Goal: Task Accomplishment & Management: Use online tool/utility

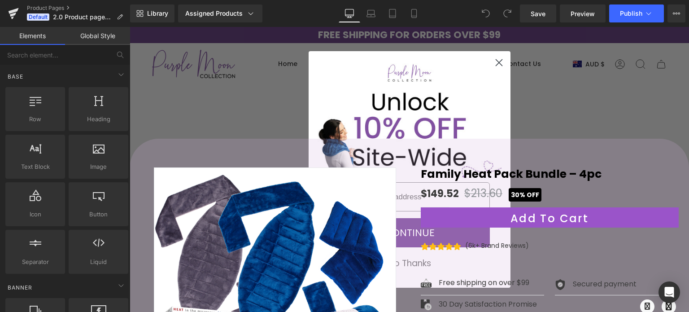
click at [494, 61] on circle "Close dialog" at bounding box center [498, 62] width 15 height 15
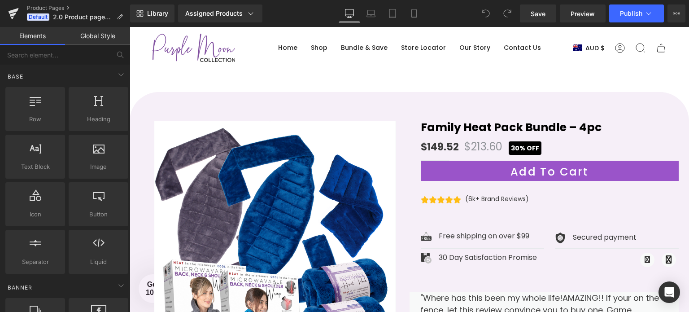
scroll to position [45, 0]
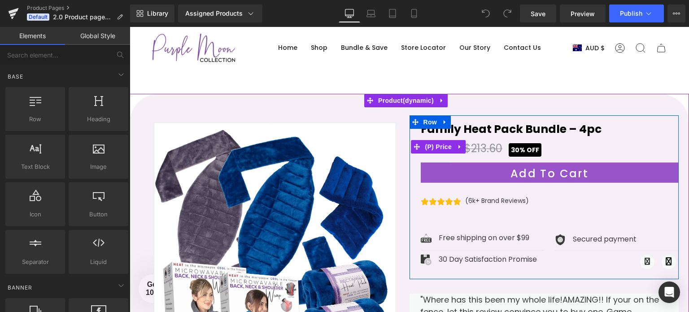
click at [479, 154] on span "$213.60" at bounding box center [484, 148] width 38 height 15
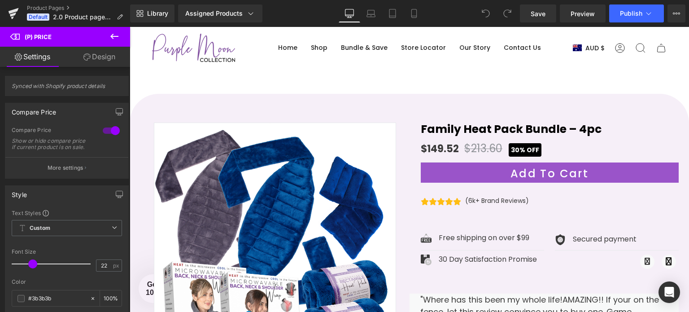
click at [113, 36] on icon at bounding box center [114, 36] width 8 height 5
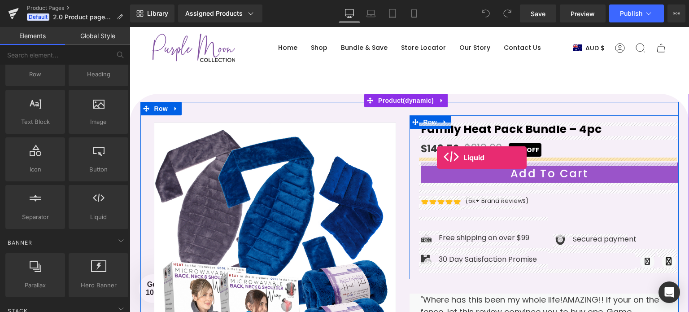
drag, startPoint x: 221, startPoint y: 234, endPoint x: 437, endPoint y: 158, distance: 229.5
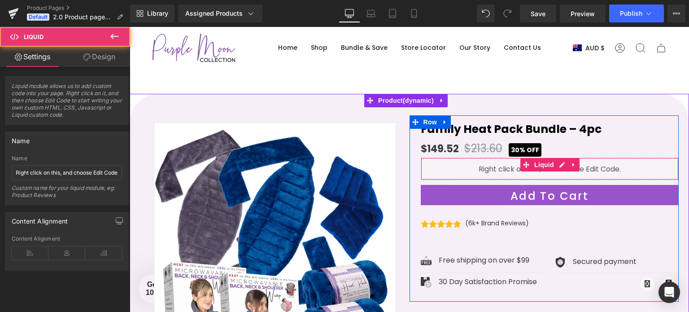
click at [492, 167] on div "Liquid" at bounding box center [550, 169] width 258 height 22
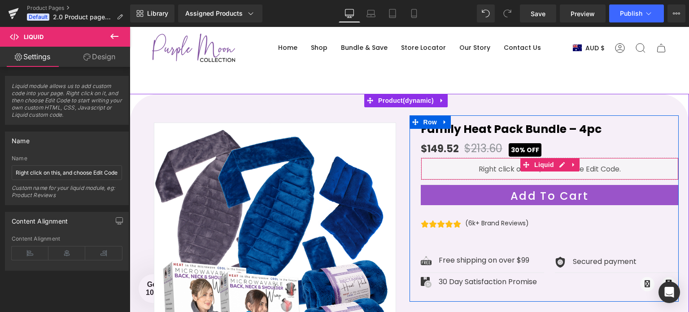
click at [492, 167] on div "Liquid" at bounding box center [550, 169] width 258 height 22
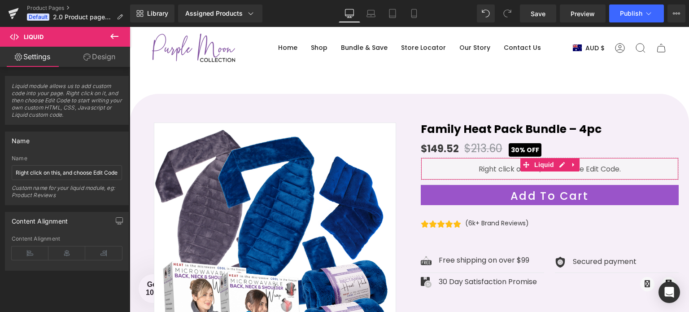
click at [41, 96] on span "Liquid module allows us to add custom code into your page. Right click on it, a…" at bounding box center [67, 104] width 110 height 42
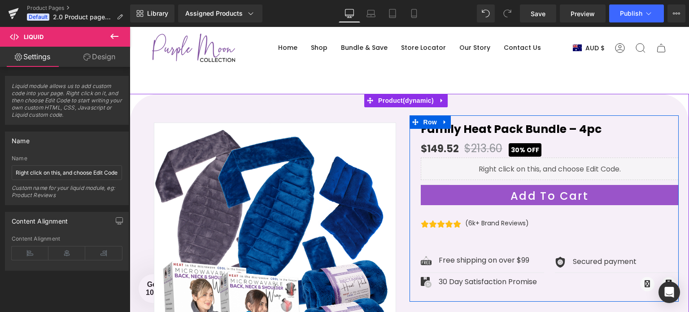
click at [557, 162] on div "Liquid" at bounding box center [550, 169] width 258 height 22
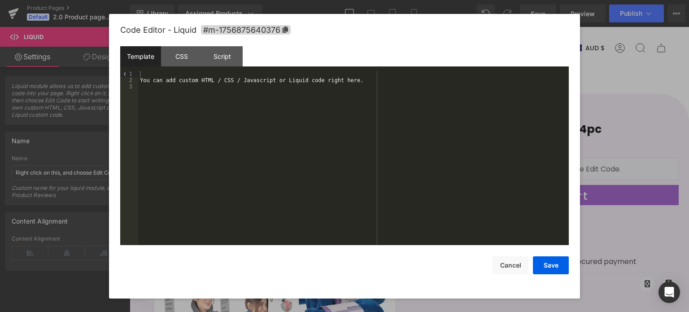
click at [211, 79] on div "You can add custom HTML / CSS / Javascript or Liquid code right here." at bounding box center [353, 165] width 431 height 188
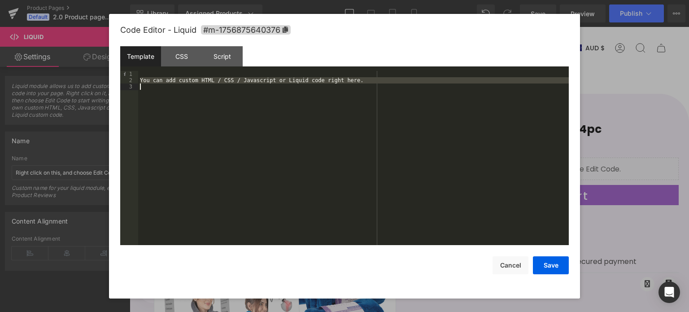
click at [211, 79] on div "You can add custom HTML / CSS / Javascript or Liquid code right here." at bounding box center [353, 165] width 431 height 188
click at [218, 55] on div "Script" at bounding box center [222, 56] width 41 height 20
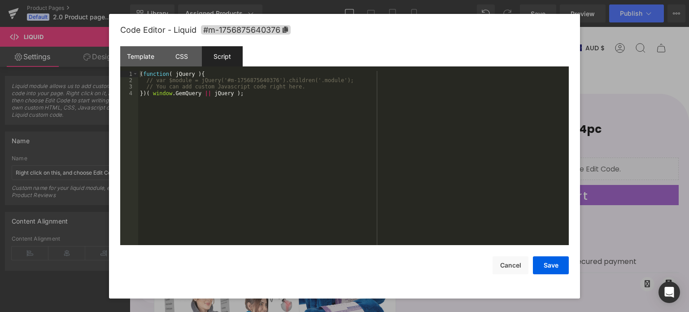
click at [187, 83] on div "( function ( jQuery ) { // var $module = jQuery('#m-1756875640376').children('.…" at bounding box center [353, 165] width 431 height 188
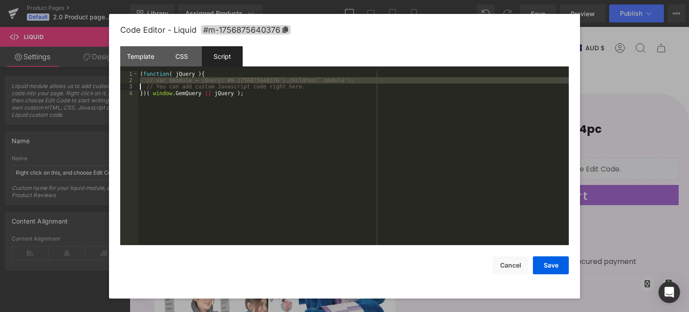
click at [187, 83] on div "( function ( jQuery ) { // var $module = jQuery('#m-1756875640376').children('.…" at bounding box center [353, 165] width 431 height 188
click at [179, 56] on div "CSS" at bounding box center [181, 56] width 41 height 20
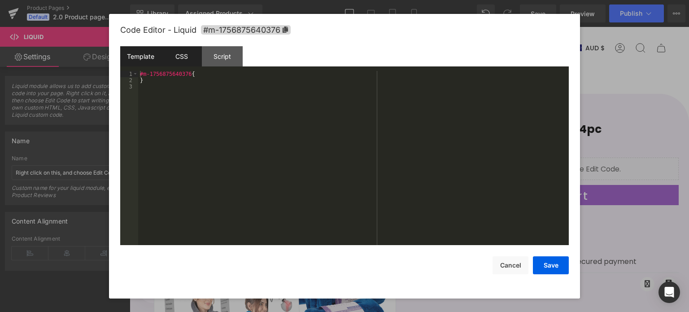
click at [136, 62] on div "Template" at bounding box center [140, 56] width 41 height 20
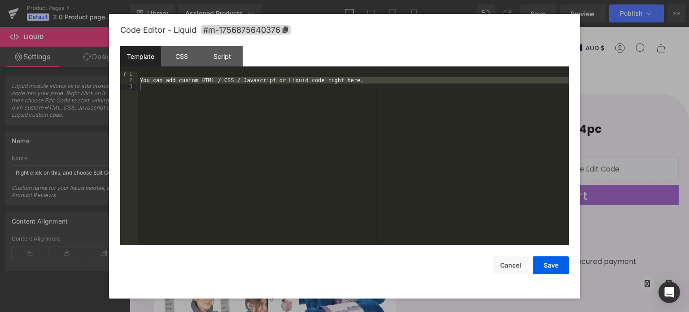
click at [215, 83] on div "You can add custom HTML / CSS / Javascript or Liquid code right here." at bounding box center [353, 158] width 431 height 175
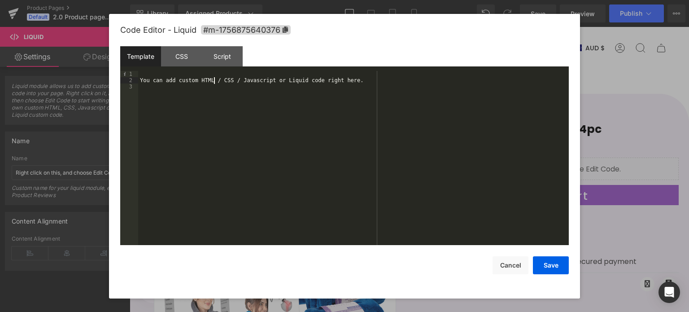
click at [215, 83] on div "You can add custom HTML / CSS / Javascript or Liquid code right here." at bounding box center [353, 165] width 431 height 188
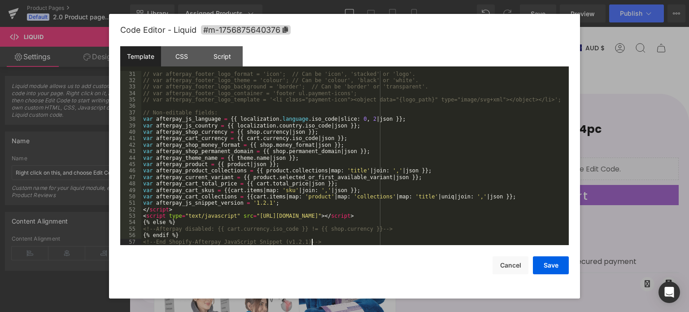
scroll to position [194, 0]
click at [542, 261] on button "Save" at bounding box center [551, 265] width 36 height 18
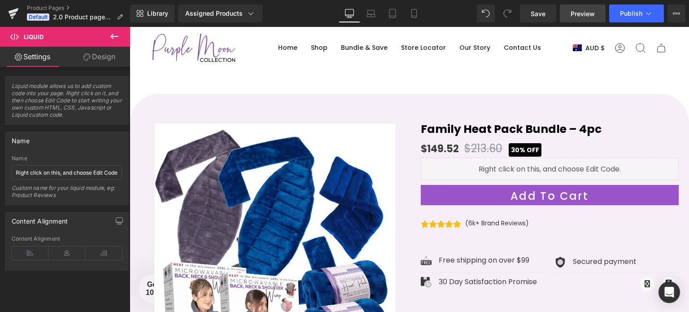
click at [580, 14] on span "Preview" at bounding box center [583, 13] width 24 height 9
click at [568, 17] on link "Preview" at bounding box center [583, 13] width 46 height 18
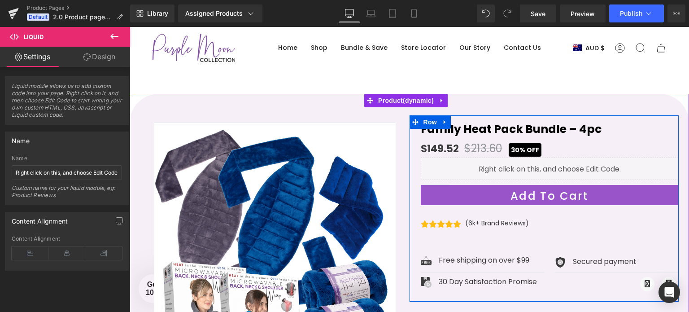
click at [555, 165] on div "Liquid" at bounding box center [550, 169] width 258 height 22
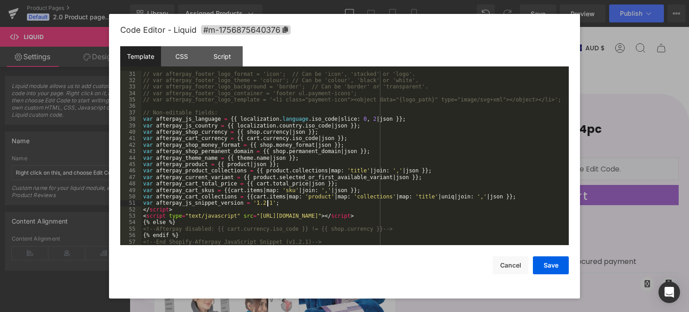
click at [283, 205] on div "// var afterpay_footer_logo_format = 'icon'; // Can be 'icon', 'stacked' or 'lo…" at bounding box center [353, 165] width 424 height 188
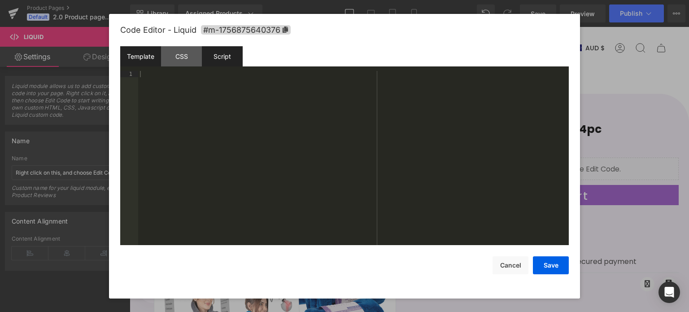
click at [231, 62] on div "Script" at bounding box center [222, 56] width 41 height 20
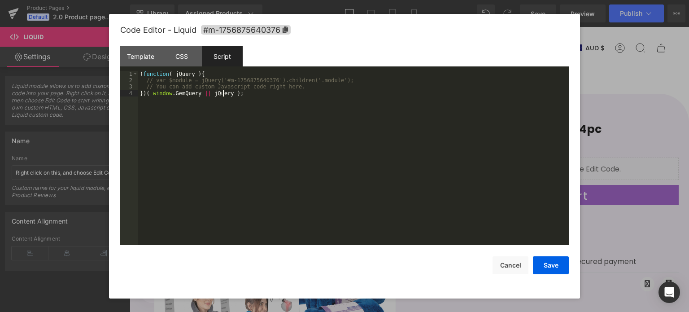
click at [223, 93] on div "( function ( jQuery ) { // var $module = jQuery('#m-1756875640376').children('.…" at bounding box center [353, 165] width 431 height 188
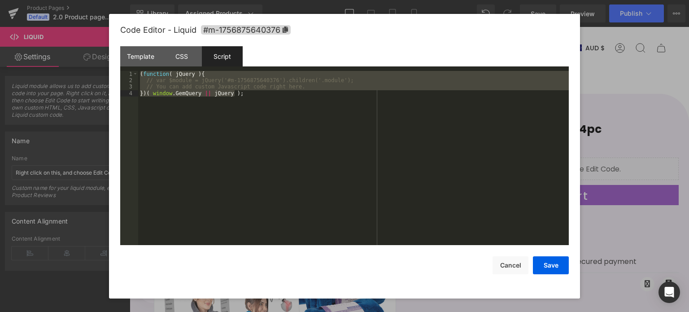
click at [250, 97] on div "( function ( jQuery ) { // var $module = jQuery('#m-1756875640376').children('.…" at bounding box center [353, 158] width 431 height 175
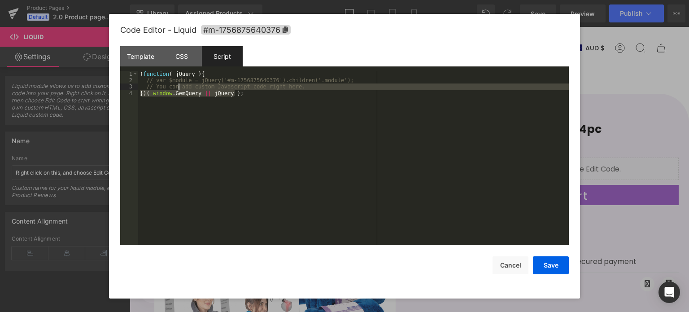
drag, startPoint x: 300, startPoint y: 92, endPoint x: 178, endPoint y: 89, distance: 122.1
click at [178, 89] on div "( function ( jQuery ) { // var $module = jQuery('#m-1756875640376').children('.…" at bounding box center [353, 165] width 431 height 188
click at [271, 89] on div "( function ( jQuery ) { // var $module = jQuery('#m-1756875640376').children('.…" at bounding box center [353, 158] width 431 height 175
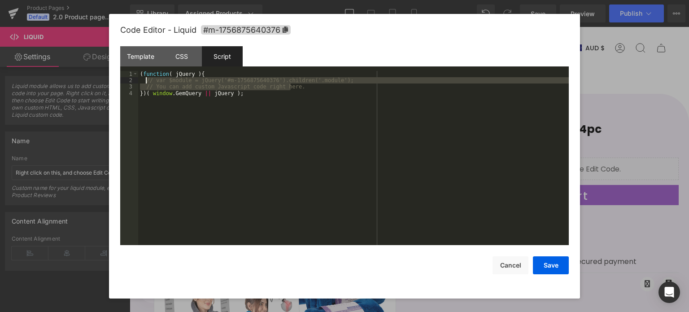
drag, startPoint x: 301, startPoint y: 84, endPoint x: 145, endPoint y: 83, distance: 155.3
click at [145, 83] on div "( function ( jQuery ) { // var $module = jQuery('#m-1756875640376').children('.…" at bounding box center [353, 165] width 431 height 188
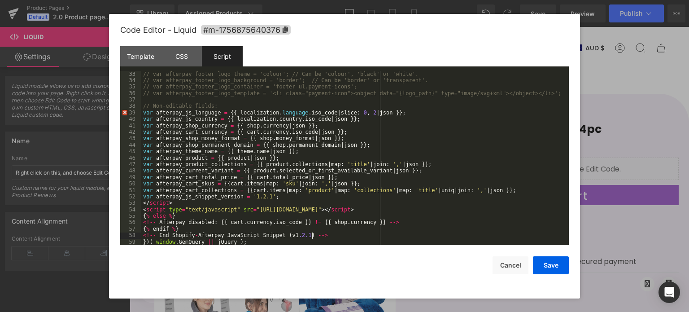
scroll to position [206, 0]
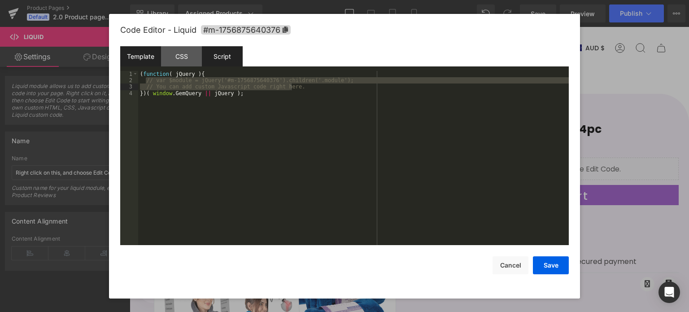
click at [153, 55] on div "Template" at bounding box center [140, 56] width 41 height 20
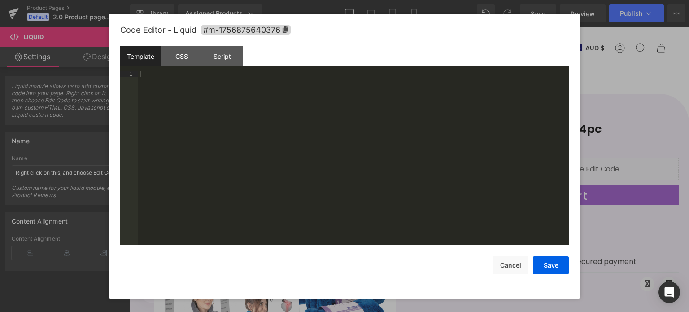
click at [273, 125] on div at bounding box center [353, 165] width 431 height 188
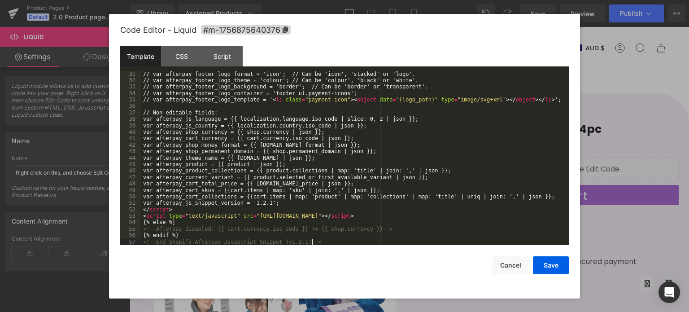
scroll to position [194, 0]
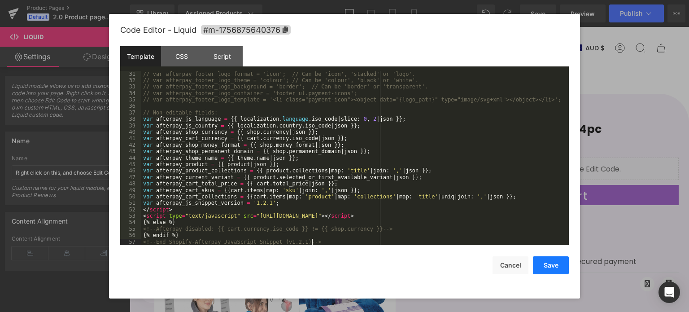
click at [550, 265] on button "Save" at bounding box center [551, 265] width 36 height 18
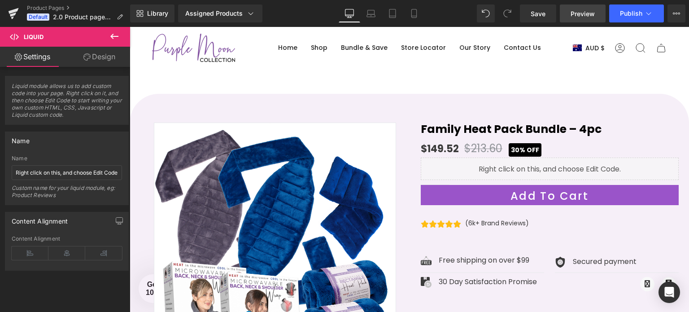
click at [583, 17] on span "Preview" at bounding box center [583, 13] width 24 height 9
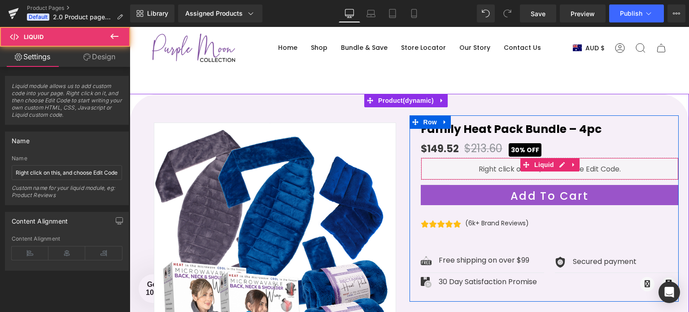
click at [499, 171] on div "Liquid" at bounding box center [550, 169] width 258 height 22
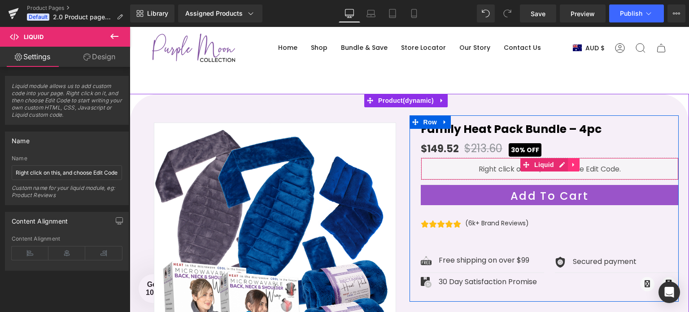
click at [571, 165] on icon at bounding box center [574, 165] width 6 height 7
click at [578, 165] on icon at bounding box center [580, 165] width 6 height 6
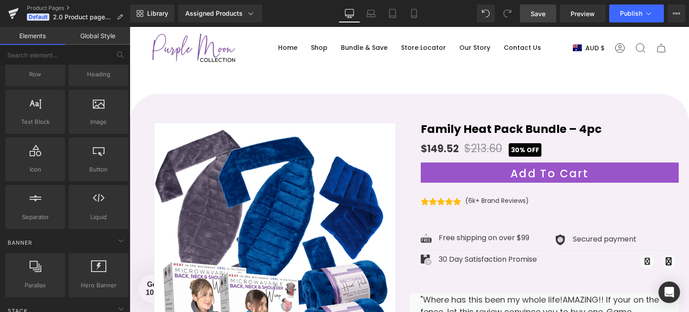
click at [547, 13] on link "Save" at bounding box center [538, 13] width 36 height 18
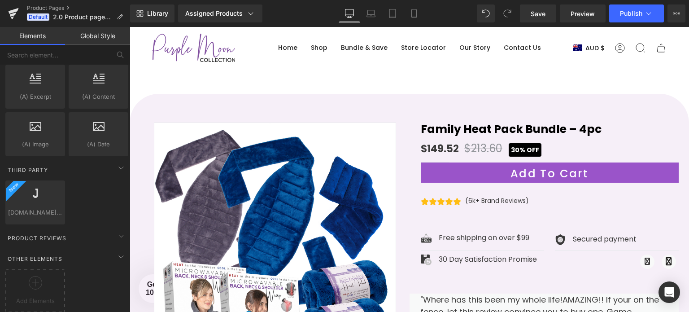
scroll to position [1772, 0]
click at [30, 276] on icon at bounding box center [35, 282] width 13 height 13
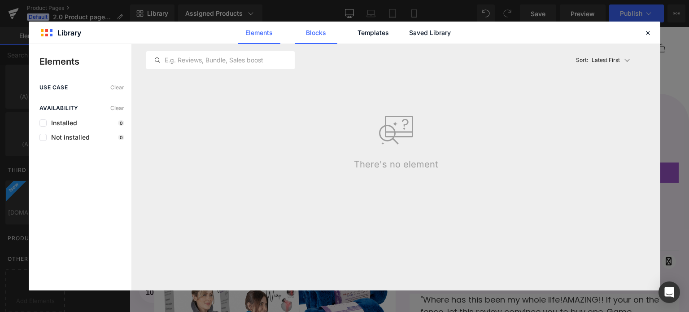
click at [409, 34] on link "Blocks" at bounding box center [430, 33] width 43 height 22
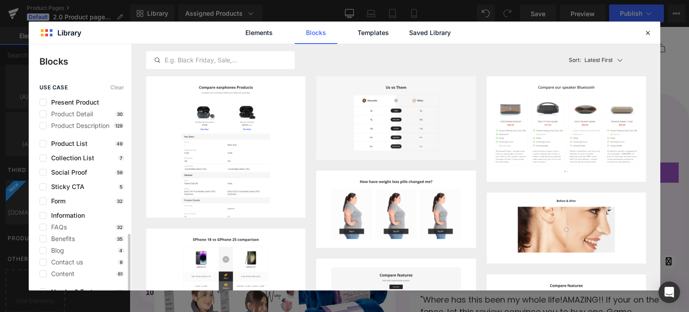
scroll to position [88, 0]
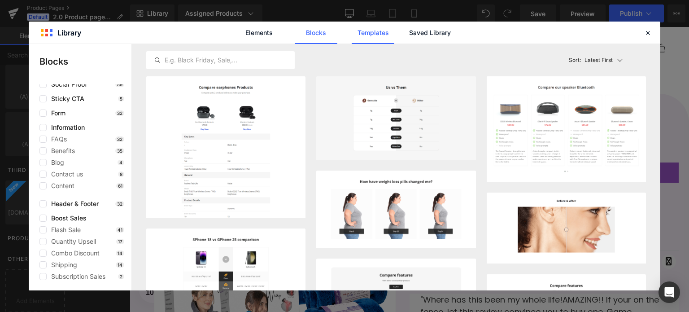
click at [381, 31] on link "Templates" at bounding box center [373, 33] width 43 height 22
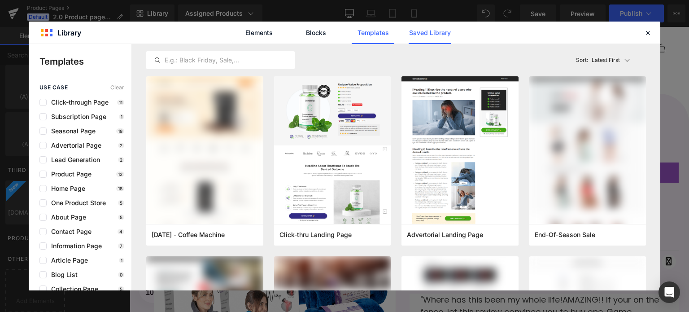
click at [362, 97] on link "Saved Library" at bounding box center [357, 102] width 9 height 11
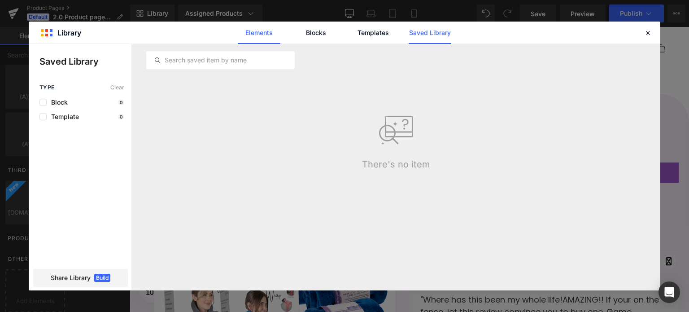
click at [352, 34] on link "Elements" at bounding box center [373, 33] width 43 height 22
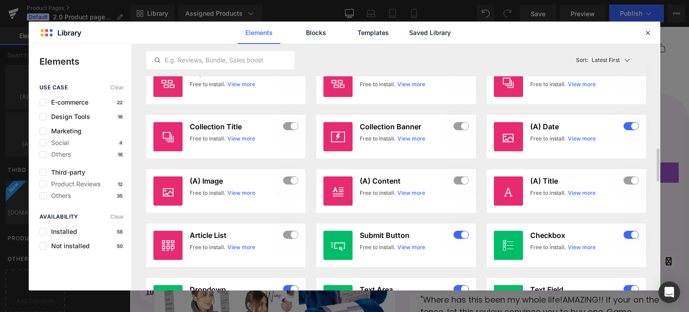
scroll to position [552, 0]
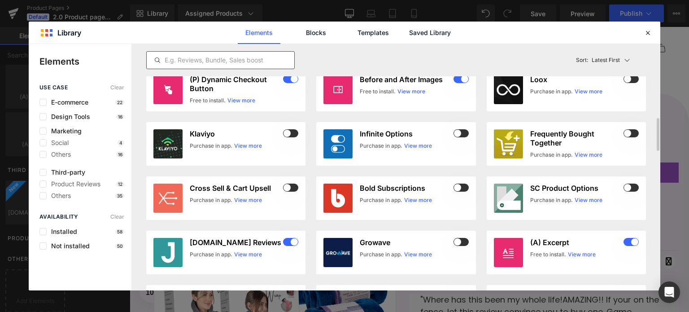
click at [228, 62] on input "text" at bounding box center [221, 60] width 148 height 11
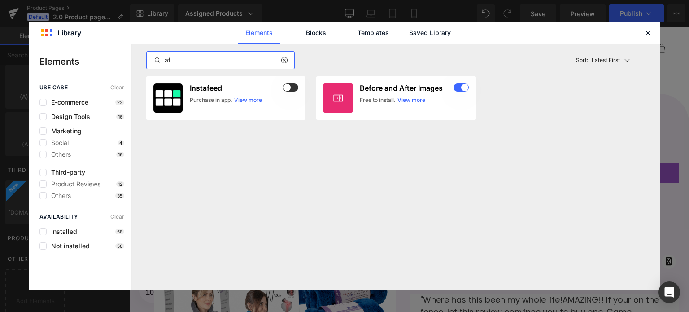
scroll to position [0, 0]
type input "a"
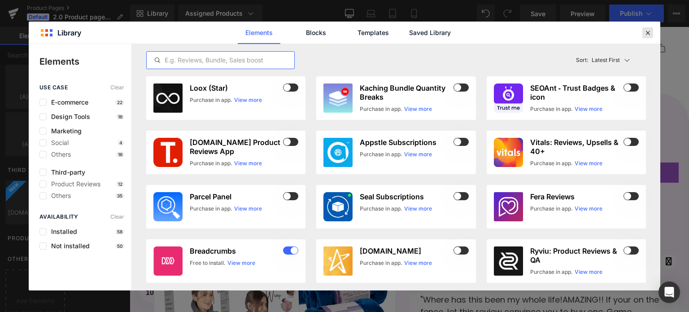
click at [650, 30] on icon at bounding box center [648, 33] width 8 height 8
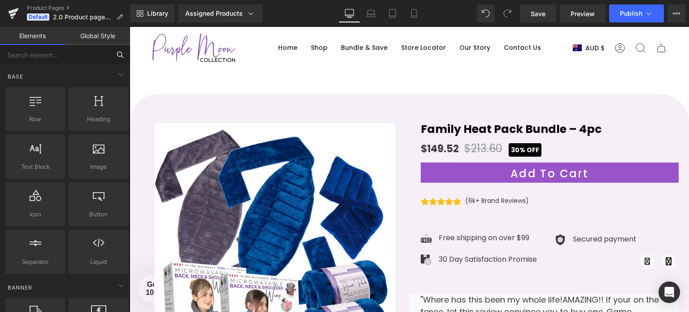
click at [43, 57] on input "text" at bounding box center [55, 55] width 110 height 20
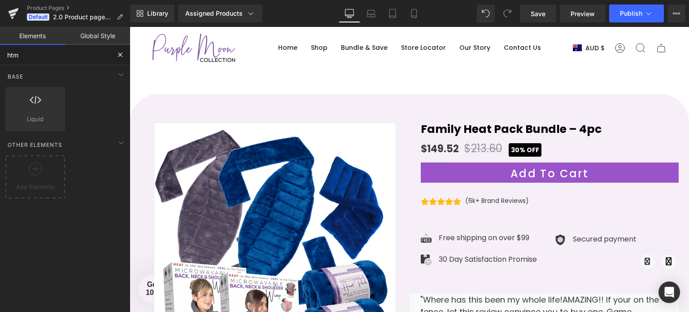
type input "html"
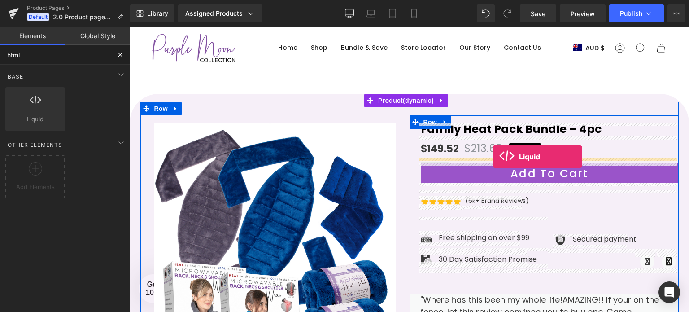
drag, startPoint x: 160, startPoint y: 134, endPoint x: 493, endPoint y: 157, distance: 333.3
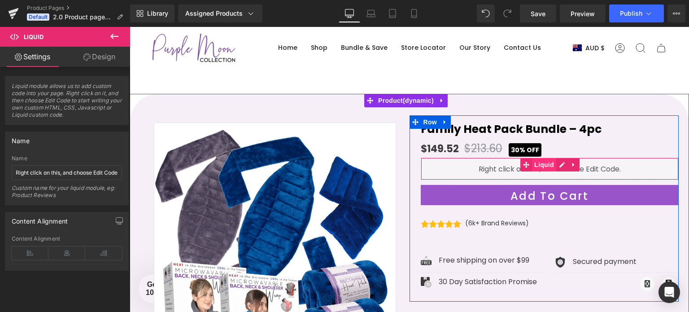
click at [534, 166] on span "Liquid" at bounding box center [544, 164] width 24 height 13
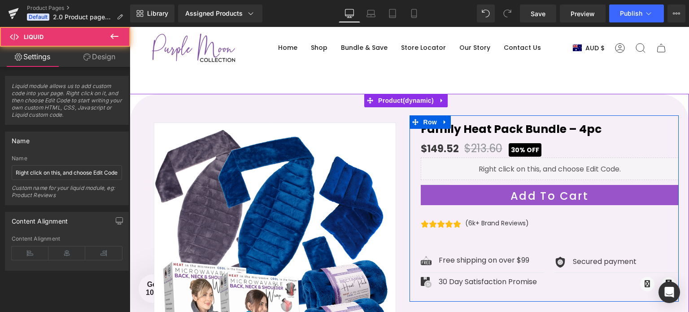
click at [559, 164] on div "Liquid" at bounding box center [550, 169] width 258 height 22
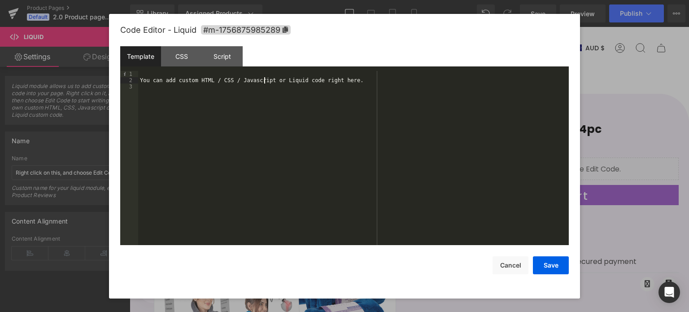
click at [266, 82] on div "You can add custom HTML / CSS / Javascript or Liquid code right here." at bounding box center [353, 165] width 431 height 188
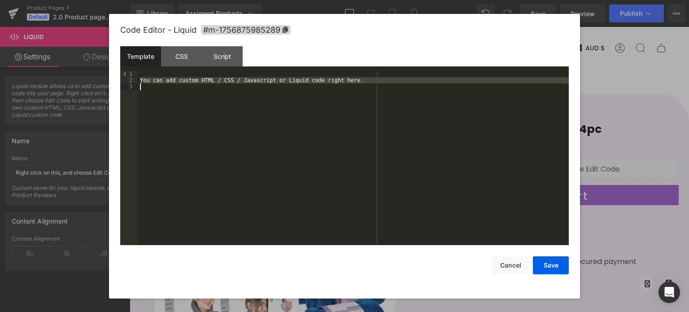
click at [321, 92] on div "You can add custom HTML / CSS / Javascript or Liquid code right here." at bounding box center [353, 158] width 431 height 175
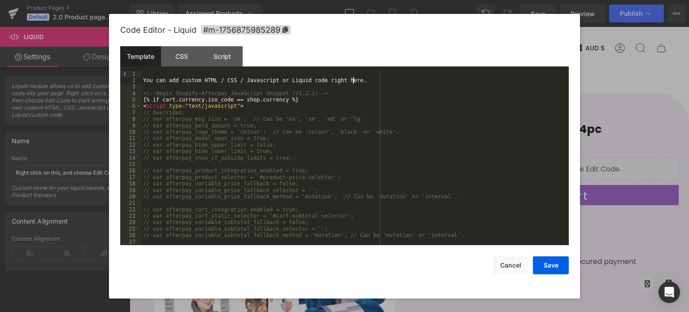
click at [359, 82] on div "You can add custom HTML / CSS / Javascript or Liquid code right here. <!-- Begi…" at bounding box center [353, 165] width 424 height 188
click at [544, 267] on button "Save" at bounding box center [551, 265] width 36 height 18
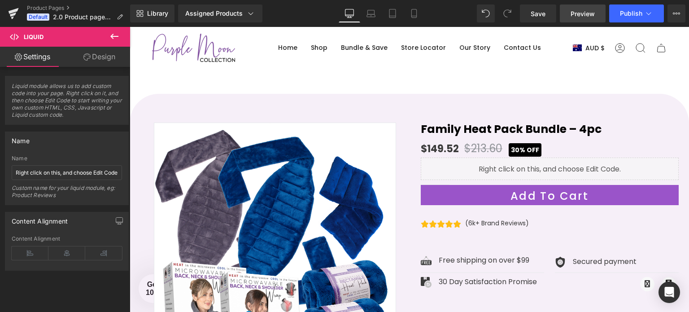
click at [585, 13] on span "Preview" at bounding box center [583, 13] width 24 height 9
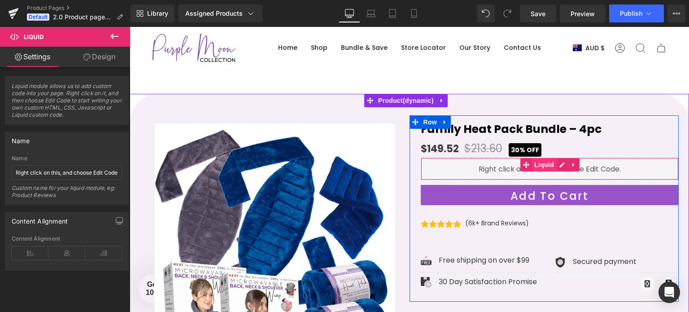
click at [540, 167] on span "Liquid" at bounding box center [544, 164] width 24 height 13
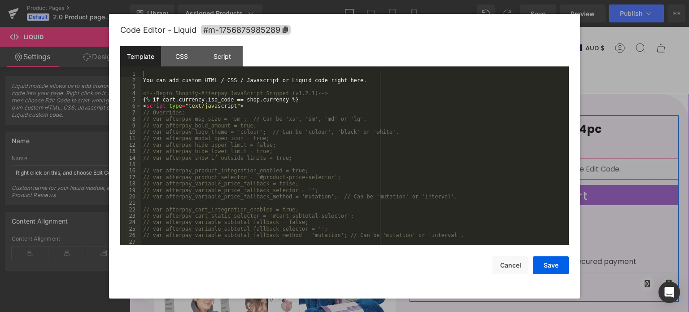
click at [560, 164] on div "Liquid" at bounding box center [550, 169] width 258 height 22
click at [544, 260] on button "Save" at bounding box center [551, 265] width 36 height 18
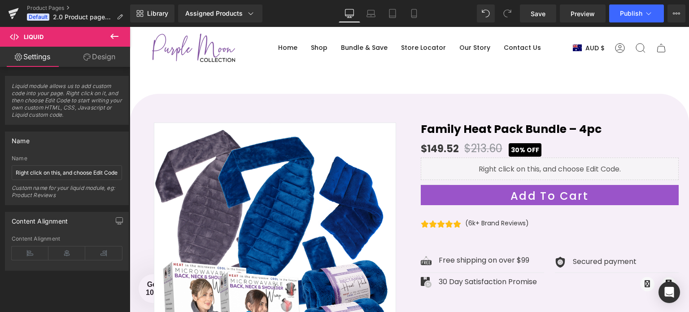
click at [521, 15] on div "Save Preview Publish Scheduled Upgrade Plan View Live Page View with current Te…" at bounding box center [603, 13] width 173 height 18
click at [530, 13] on link "Save" at bounding box center [538, 13] width 36 height 18
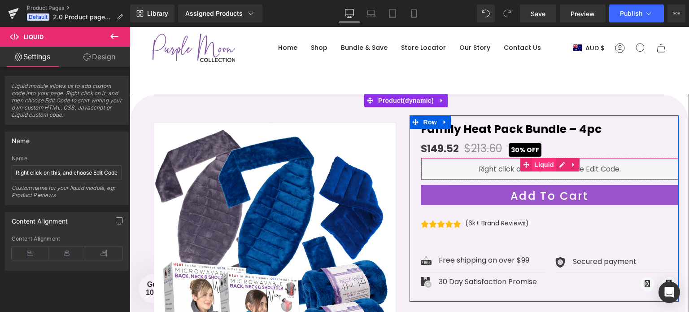
click at [546, 165] on span "Liquid" at bounding box center [544, 164] width 24 height 13
click at [548, 165] on span "Liquid" at bounding box center [544, 164] width 24 height 13
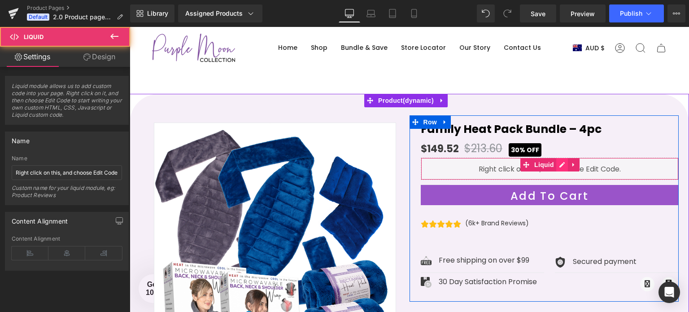
click at [562, 165] on div "Liquid" at bounding box center [550, 169] width 258 height 22
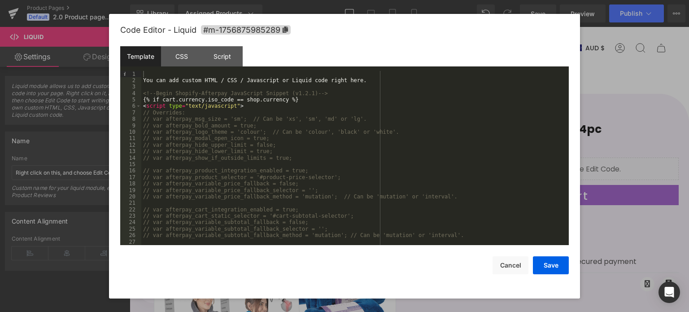
click at [607, 162] on div at bounding box center [344, 156] width 689 height 312
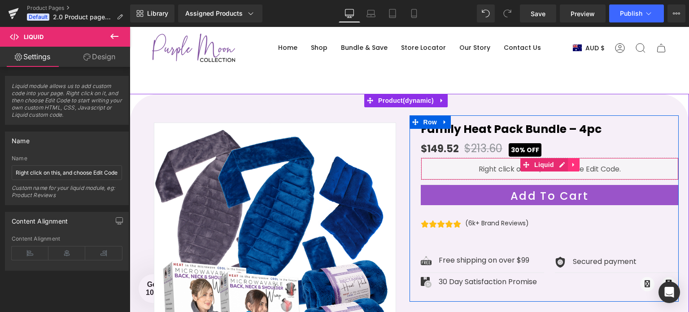
click at [575, 162] on link at bounding box center [574, 164] width 12 height 13
click at [579, 163] on icon at bounding box center [580, 165] width 6 height 6
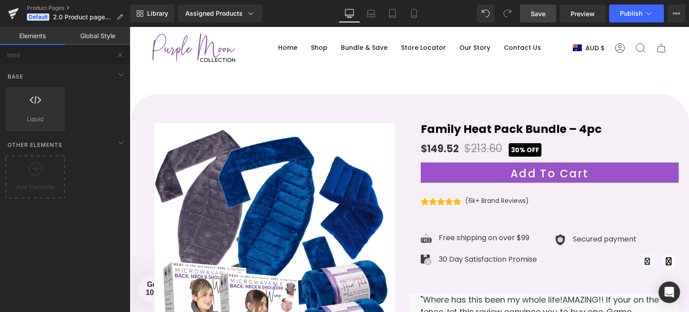
click at [546, 13] on span "Save" at bounding box center [538, 13] width 15 height 9
